Goal: Information Seeking & Learning: Learn about a topic

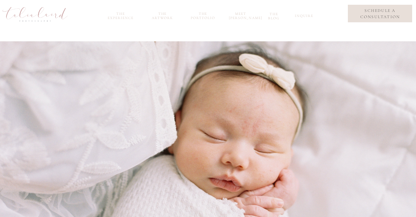
click at [116, 18] on nav "the experience" at bounding box center [121, 15] width 32 height 7
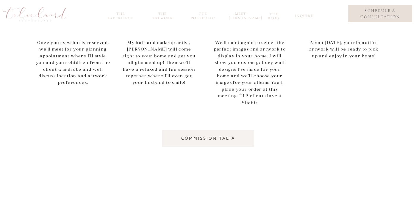
scroll to position [549, 0]
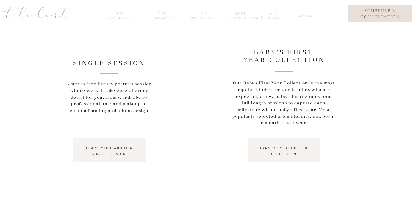
click at [86, 155] on nav "learn more about a single session" at bounding box center [109, 150] width 62 height 11
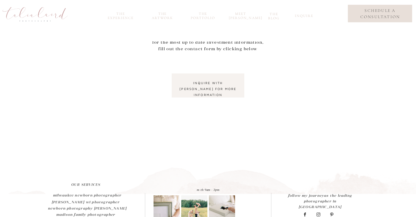
scroll to position [317, 0]
